Goal: Check status: Check status

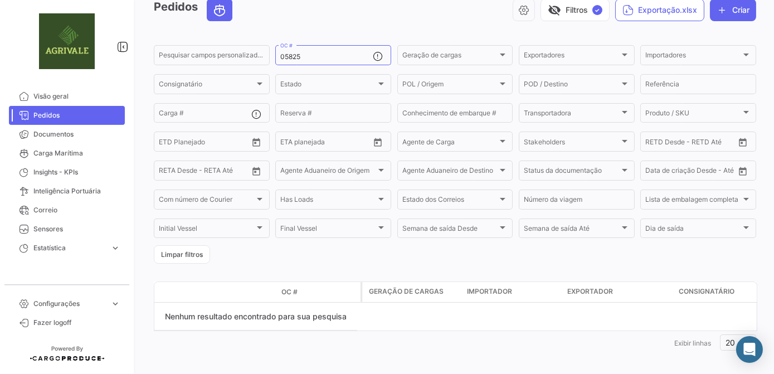
scroll to position [62, 0]
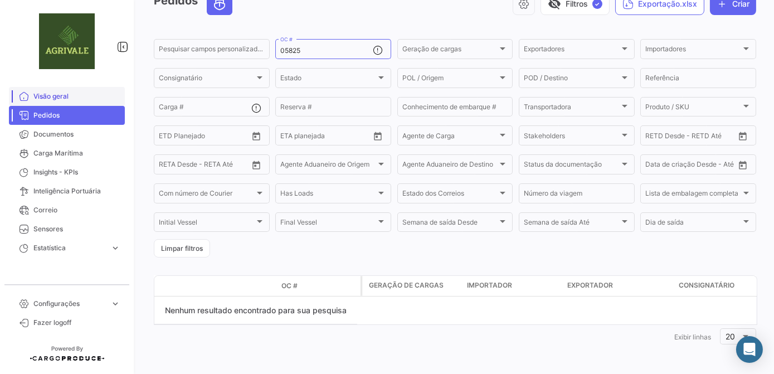
click at [57, 101] on span "Visão geral" at bounding box center [76, 96] width 87 height 10
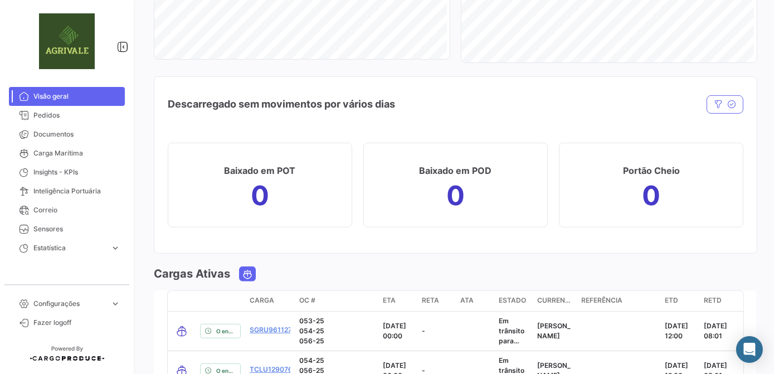
scroll to position [1317, 0]
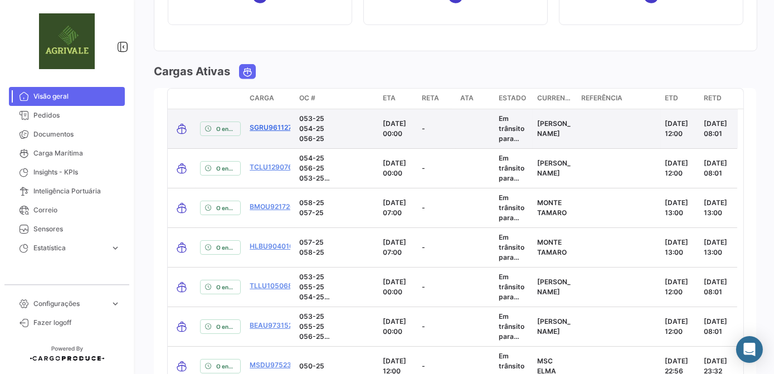
click at [272, 127] on link "SGRU9611270" at bounding box center [273, 128] width 47 height 10
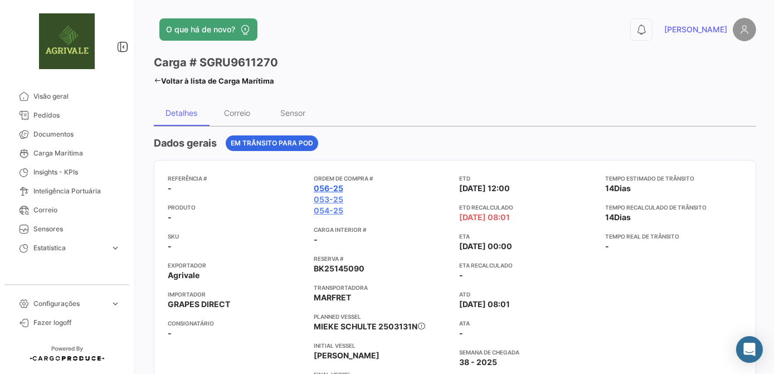
click at [333, 187] on link "056-25" at bounding box center [329, 188] width 30 height 11
